Goal: Browse casually

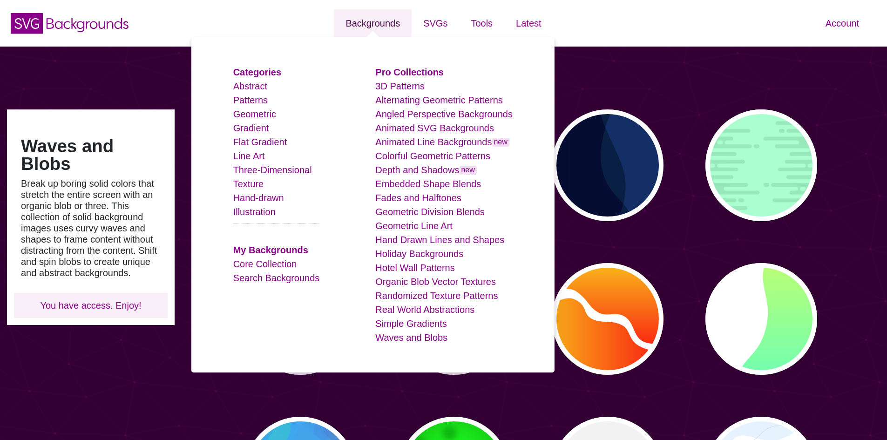
click at [365, 23] on link "Backgrounds" at bounding box center [373, 23] width 78 height 28
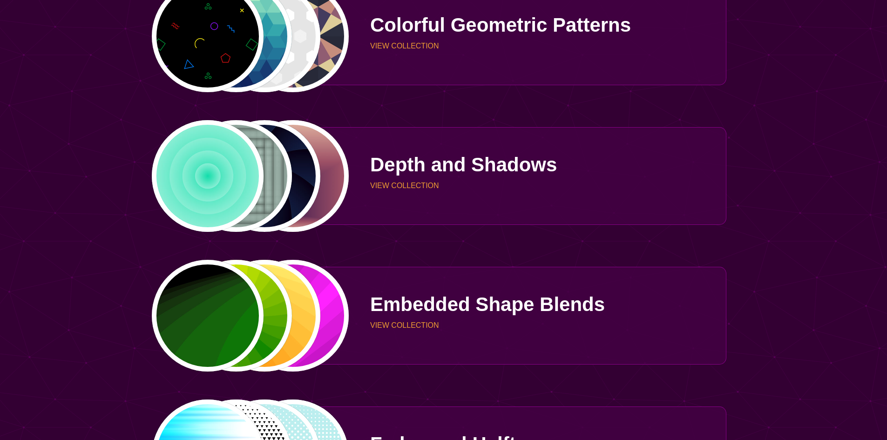
scroll to position [1338, 0]
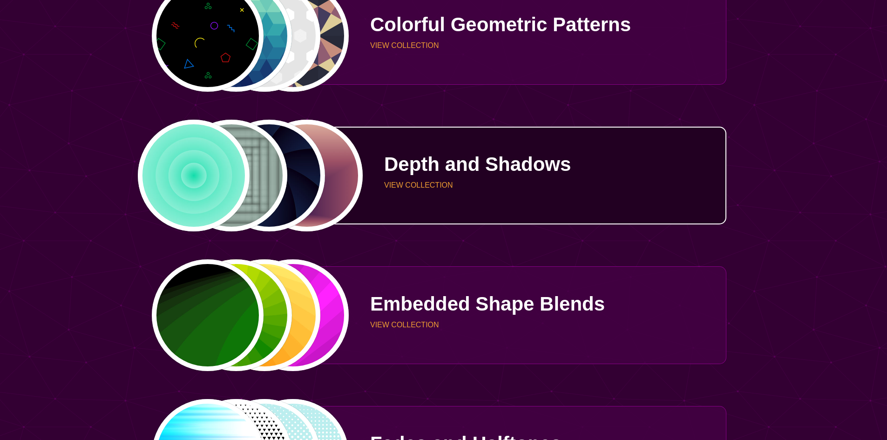
click at [214, 179] on div "PREVIEW PREVIEW PREVIEW PREVIEW" at bounding box center [250, 176] width 198 height 112
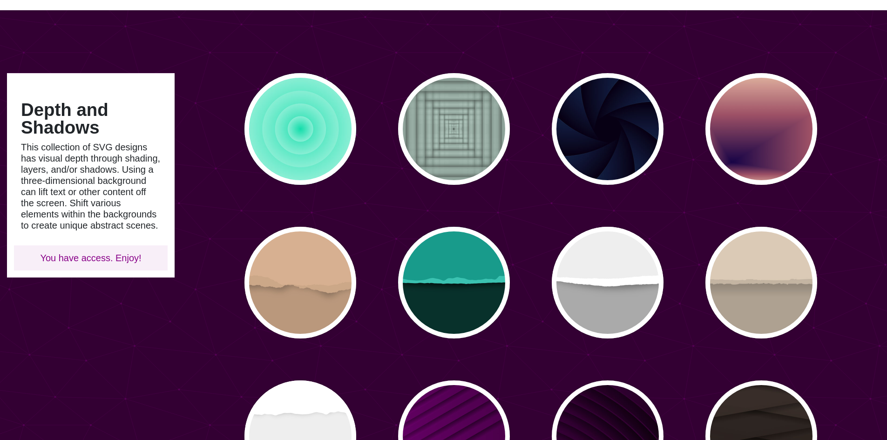
scroll to position [36, 0]
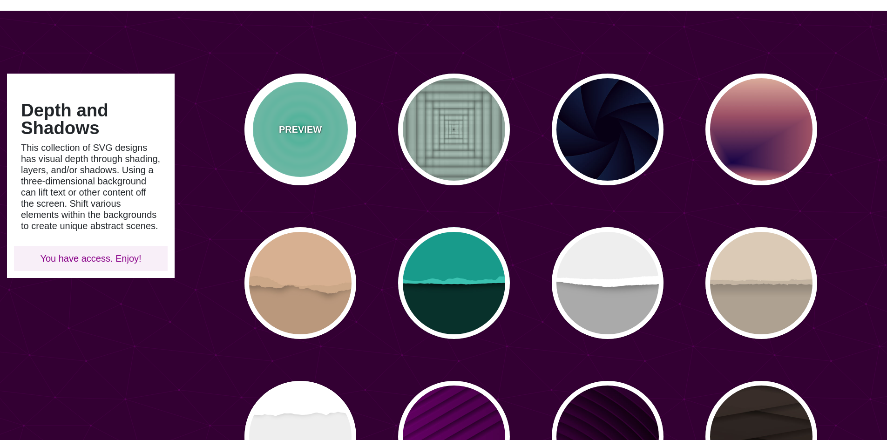
click at [300, 111] on div "PREVIEW" at bounding box center [300, 130] width 112 height 112
type input "#11DDAA"
type input "0"
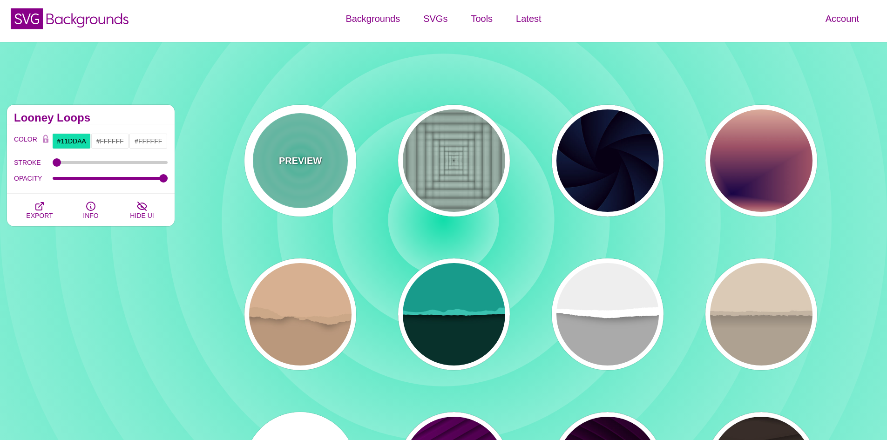
scroll to position [0, 0]
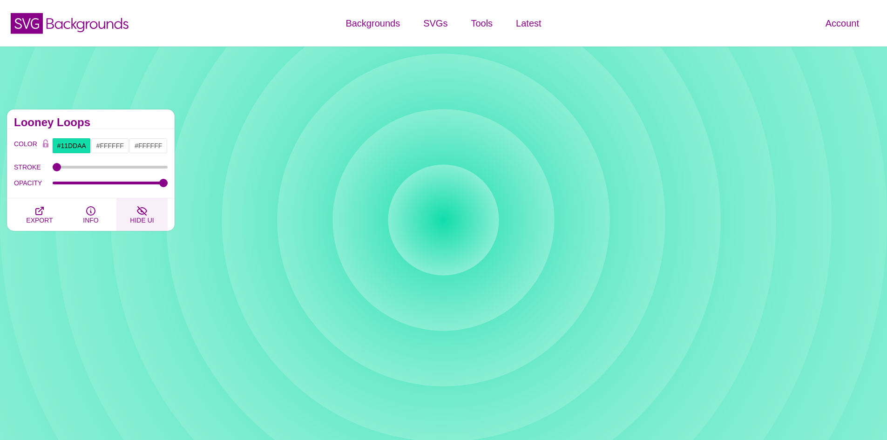
click at [141, 212] on icon "button" at bounding box center [141, 210] width 11 height 11
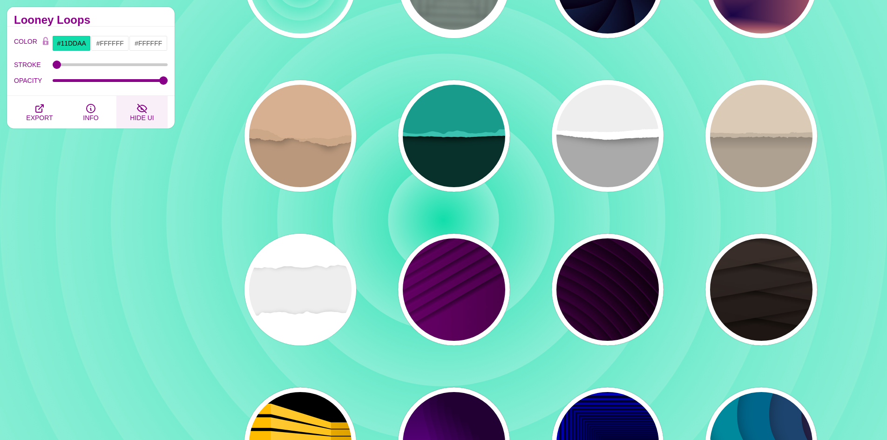
scroll to position [183, 0]
